Goal: Task Accomplishment & Management: Use online tool/utility

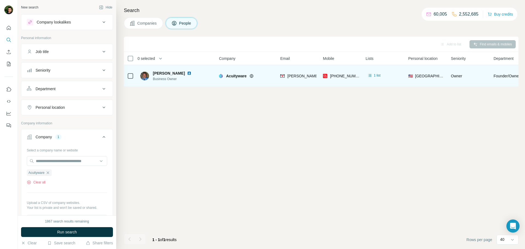
click at [251, 77] on icon at bounding box center [252, 76] width 4 height 4
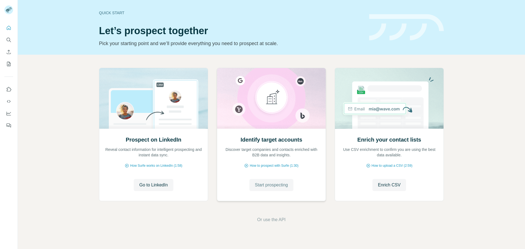
click at [265, 190] on button "Start prospecting" at bounding box center [272, 185] width 44 height 12
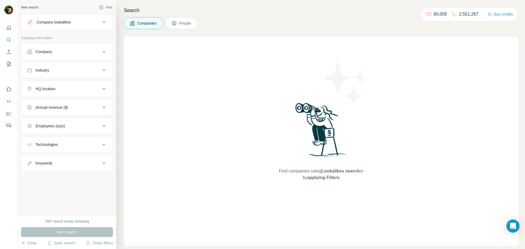
click at [56, 54] on div "Company" at bounding box center [64, 51] width 74 height 5
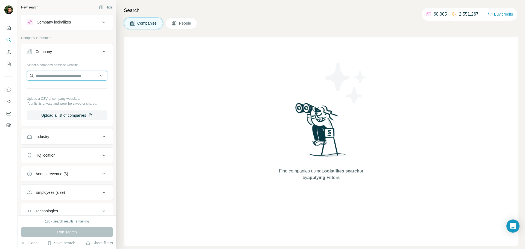
click at [53, 74] on input "text" at bounding box center [67, 76] width 80 height 10
paste input "**********"
type input "**********"
click at [64, 89] on p "World Web Technologies" at bounding box center [63, 87] width 42 height 5
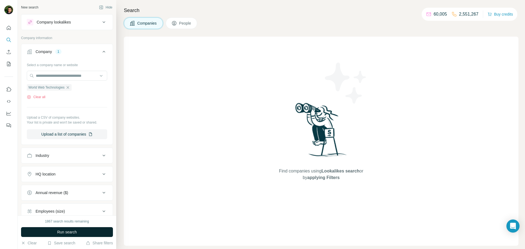
click at [46, 234] on button "Run search" at bounding box center [67, 232] width 92 height 10
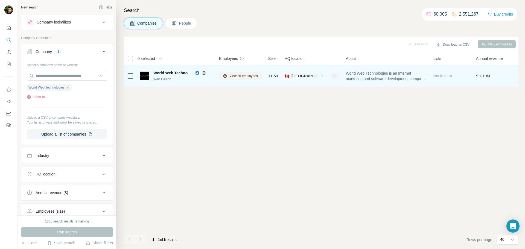
click at [158, 74] on span "World Web Technologies" at bounding box center [175, 73] width 45 height 4
click at [250, 77] on span "View 36 employees" at bounding box center [244, 76] width 28 height 5
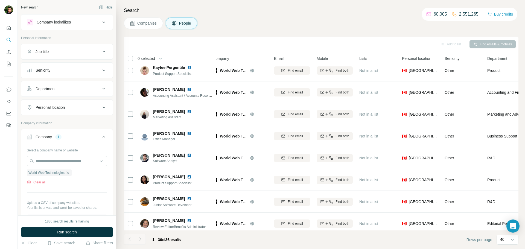
scroll to position [442, 6]
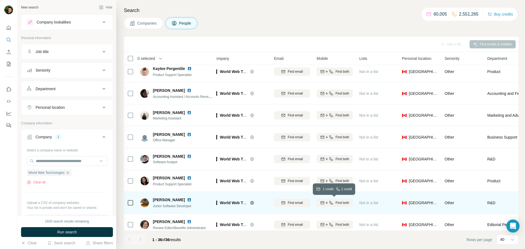
click at [340, 203] on span "Find both" at bounding box center [343, 203] width 14 height 5
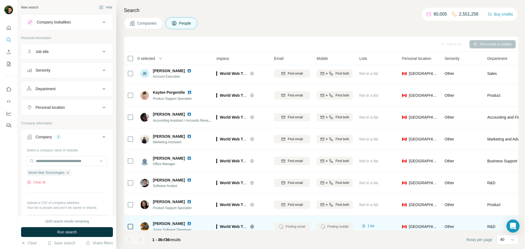
scroll to position [417, 6]
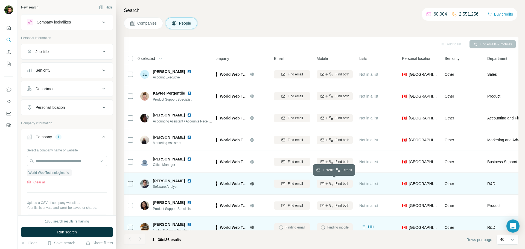
click at [340, 182] on span "Find both" at bounding box center [343, 183] width 14 height 5
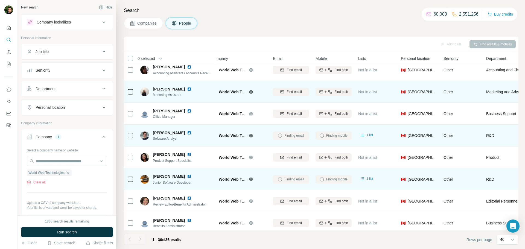
scroll to position [466, 7]
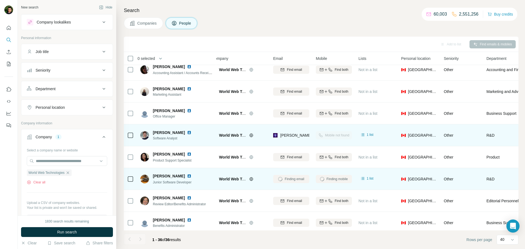
click at [188, 133] on img at bounding box center [189, 132] width 4 height 4
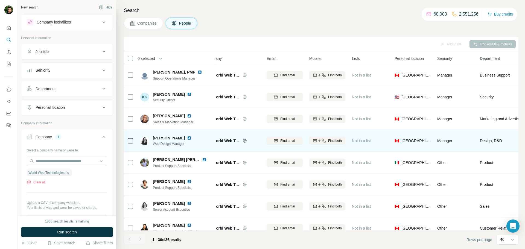
scroll to position [44, 14]
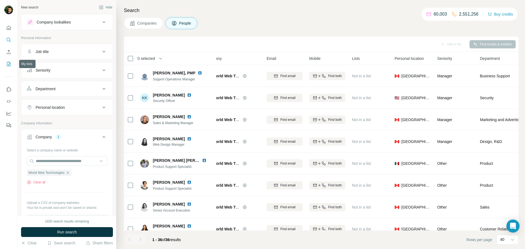
click at [8, 68] on button "My lists" at bounding box center [8, 64] width 9 height 10
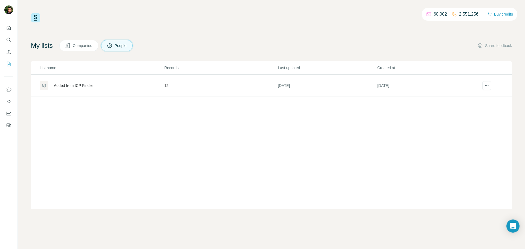
click at [89, 86] on div "Added from ICP Finder" at bounding box center [73, 85] width 39 height 5
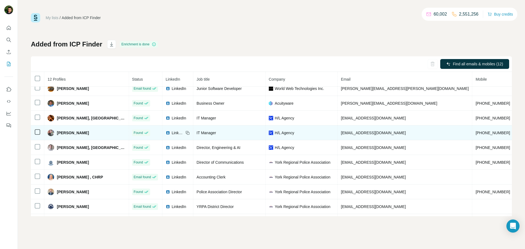
scroll to position [0, 0]
